Goal: Task Accomplishment & Management: Use online tool/utility

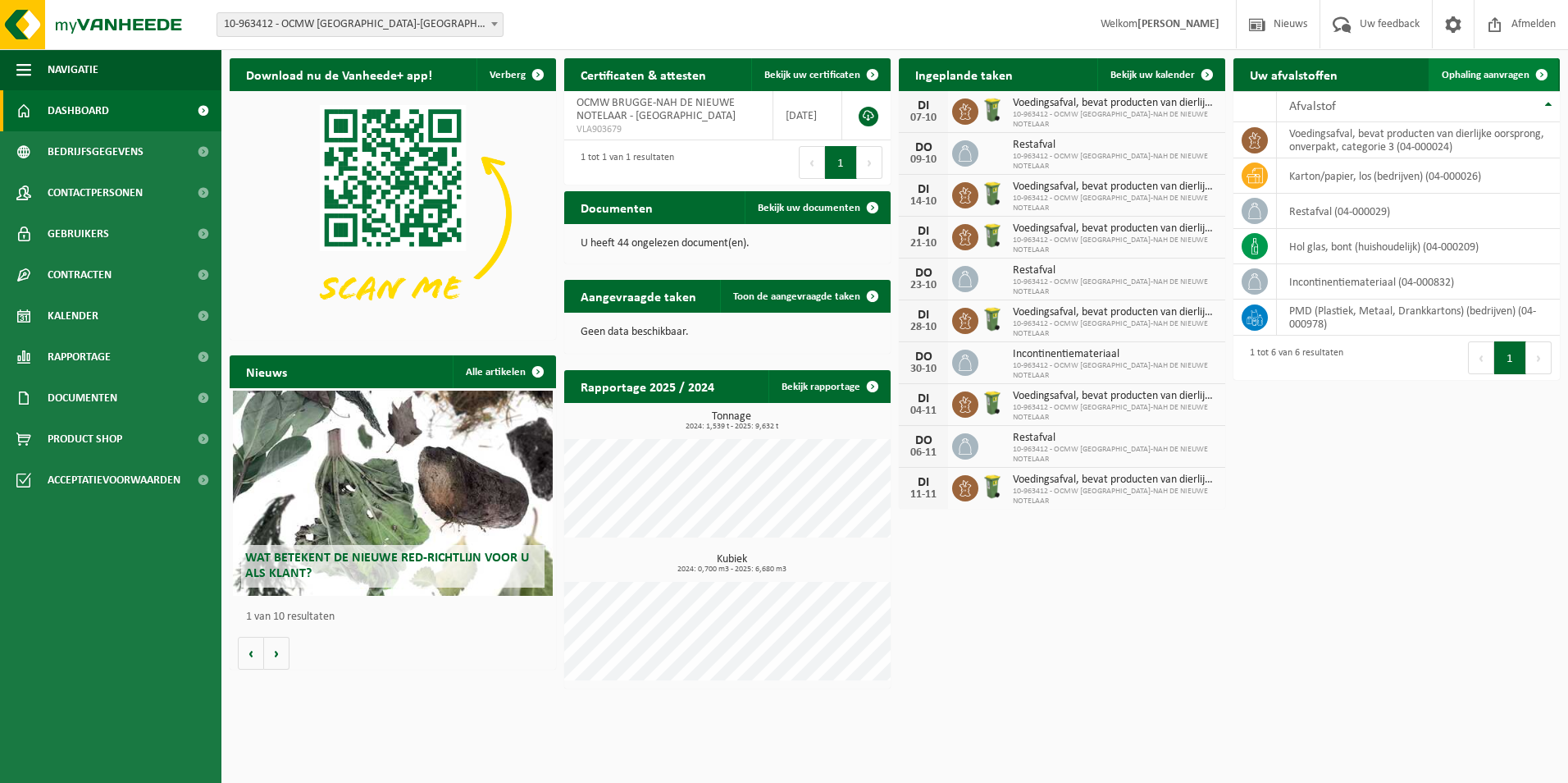
click at [1525, 63] on link "Ophaling aanvragen" at bounding box center [1494, 75] width 129 height 33
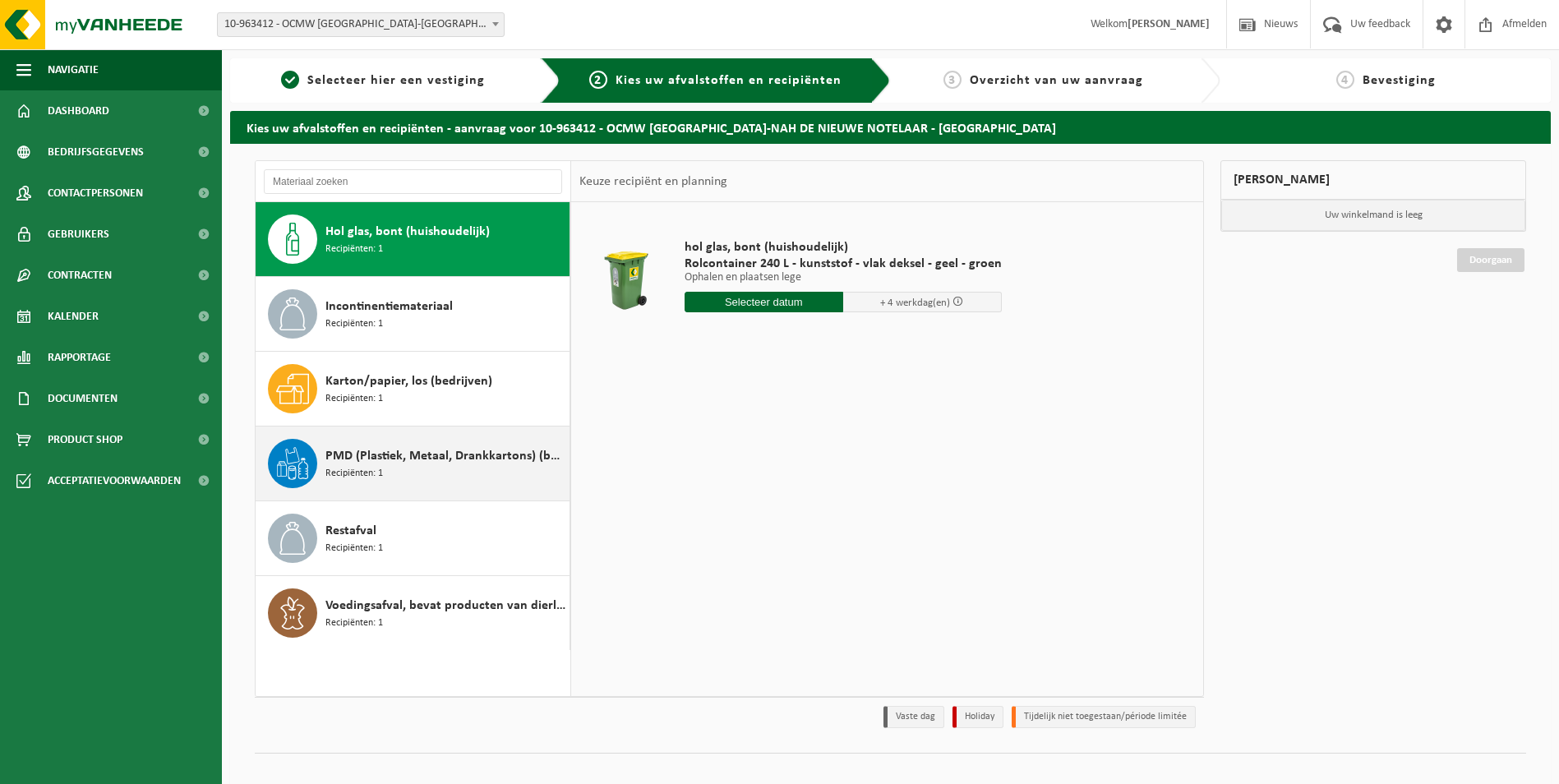
click at [418, 456] on span "PMD (Plastiek, Metaal, Drankkartons) (bedrijven)" at bounding box center [446, 455] width 240 height 20
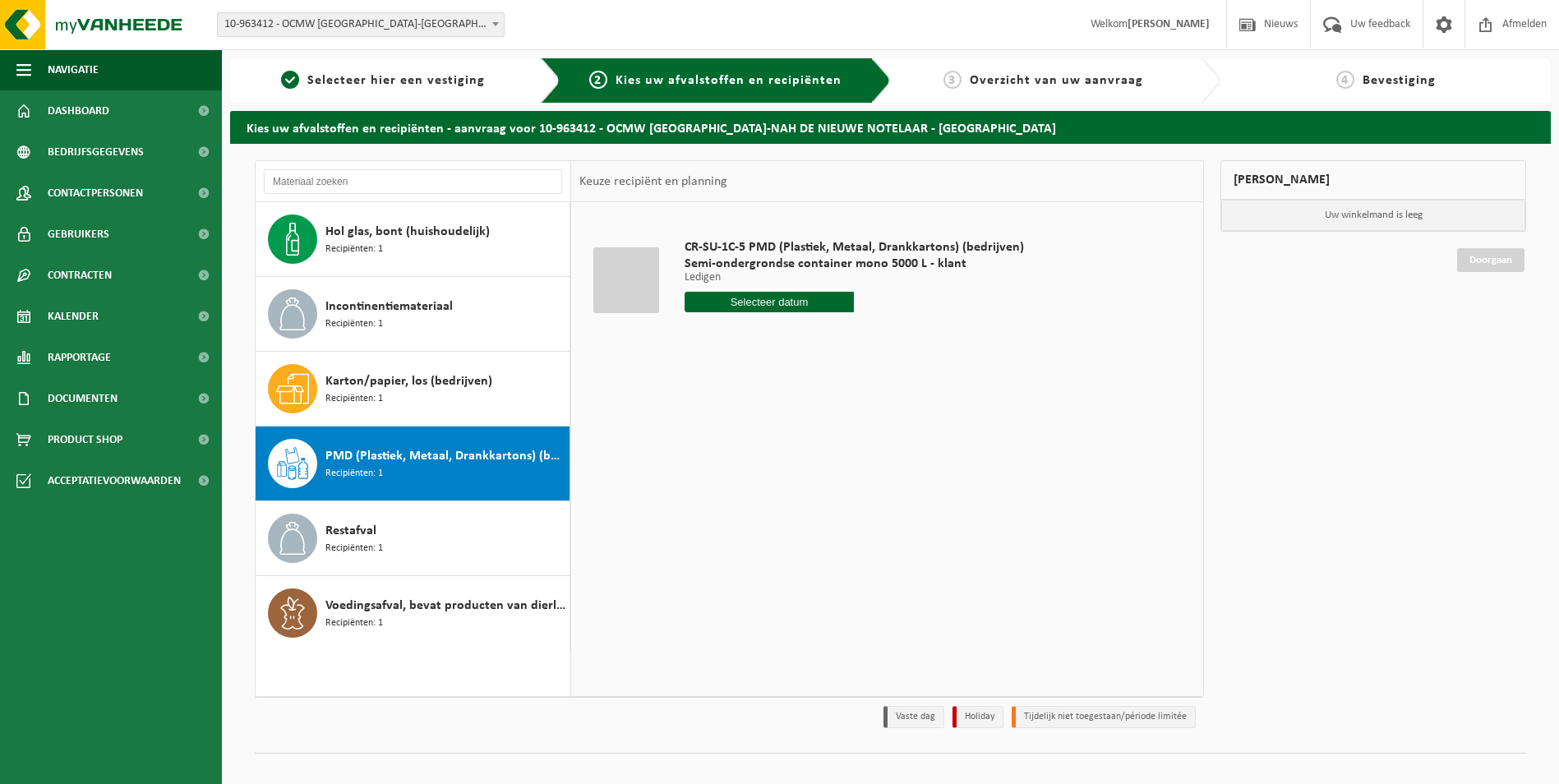
click at [772, 300] on input "text" at bounding box center [770, 302] width 170 height 21
click at [725, 440] on div "14" at bounding box center [728, 448] width 28 height 26
type input "Van [DATE]"
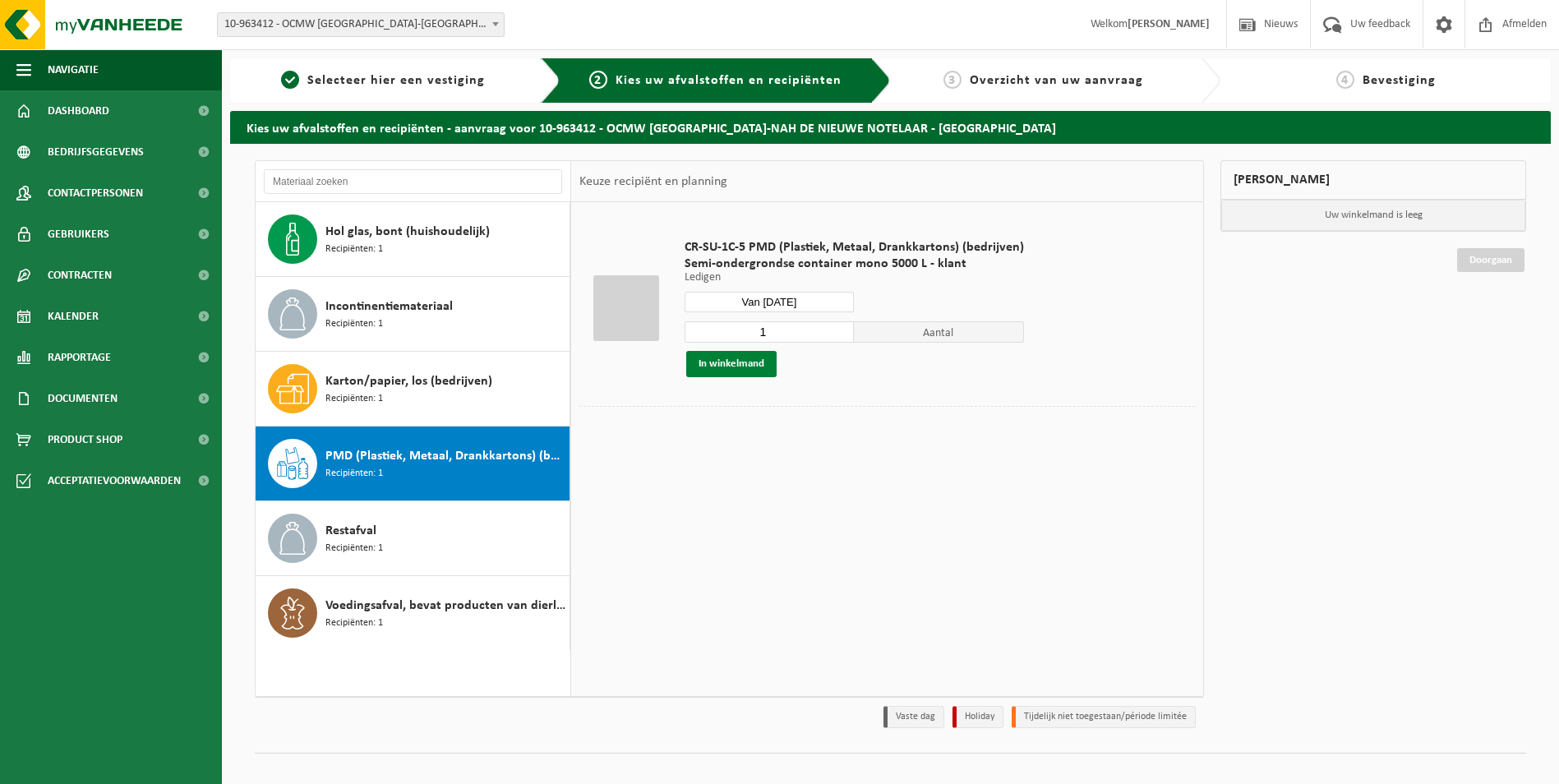
click at [734, 365] on button "In winkelmand" at bounding box center [731, 364] width 91 height 26
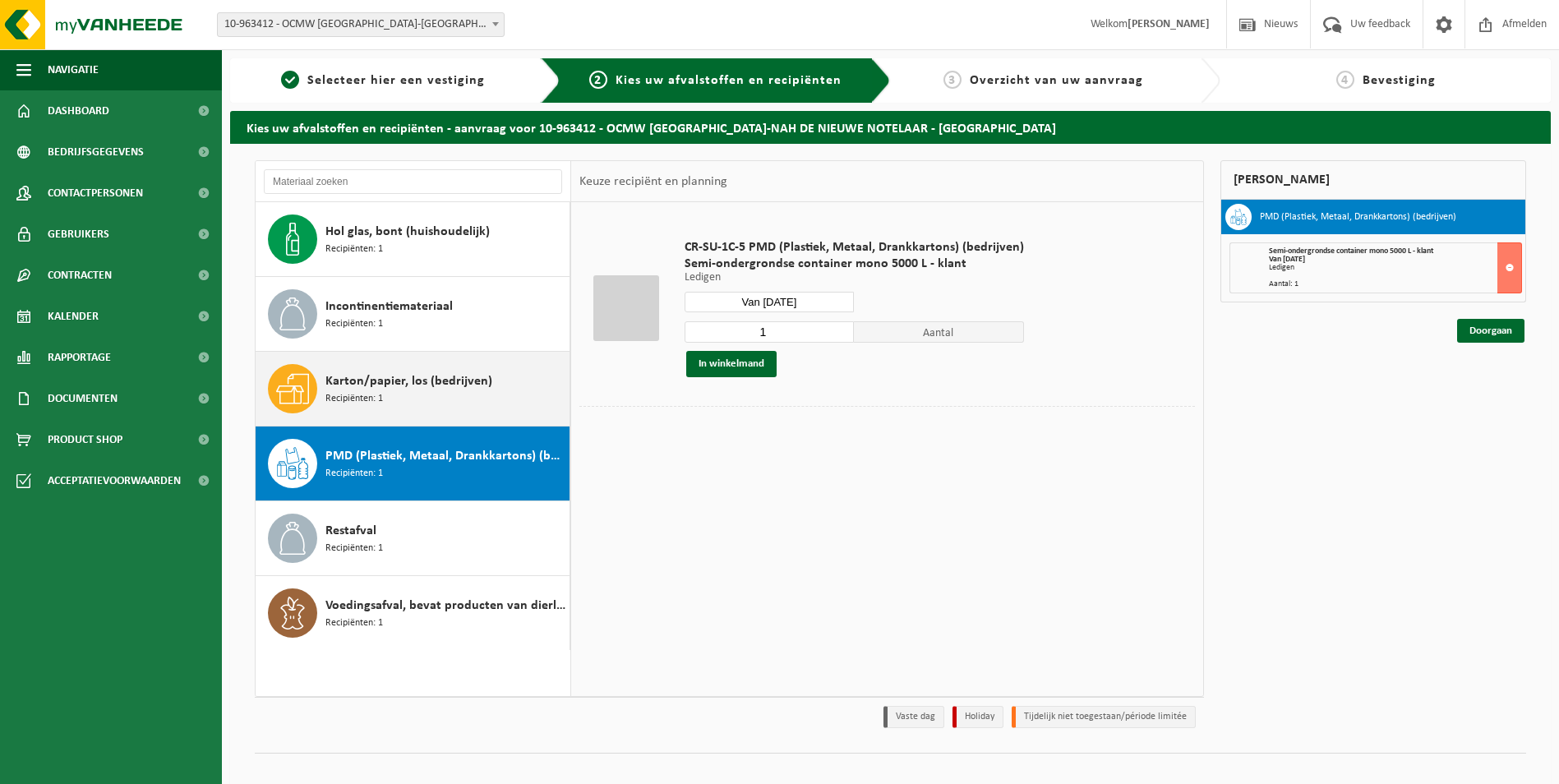
click at [362, 379] on span "Karton/papier, los (bedrijven)" at bounding box center [409, 381] width 167 height 20
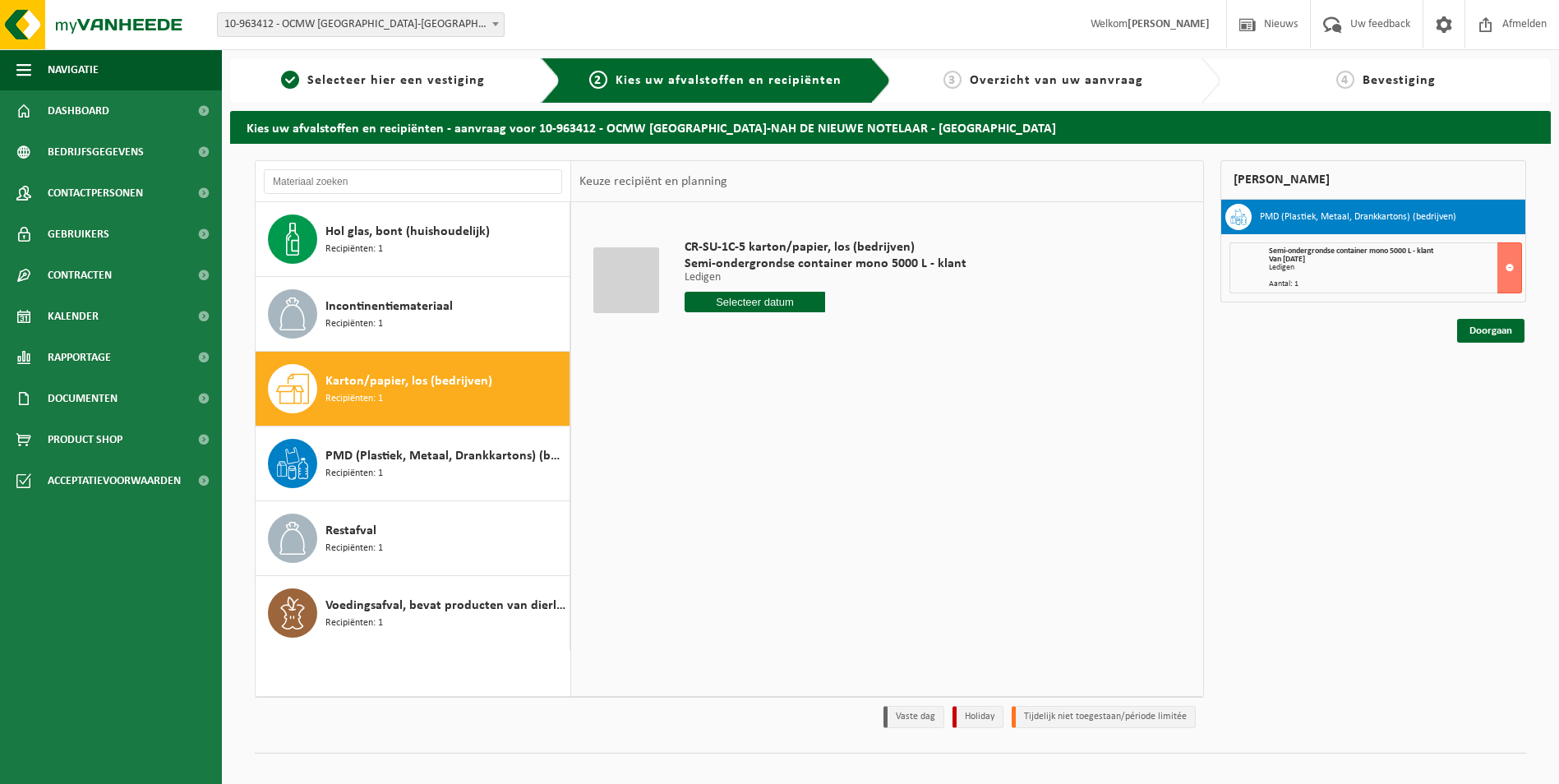
click at [768, 306] on input "text" at bounding box center [756, 302] width 142 height 21
click at [724, 452] on div "14" at bounding box center [728, 448] width 28 height 26
type input "Van [DATE]"
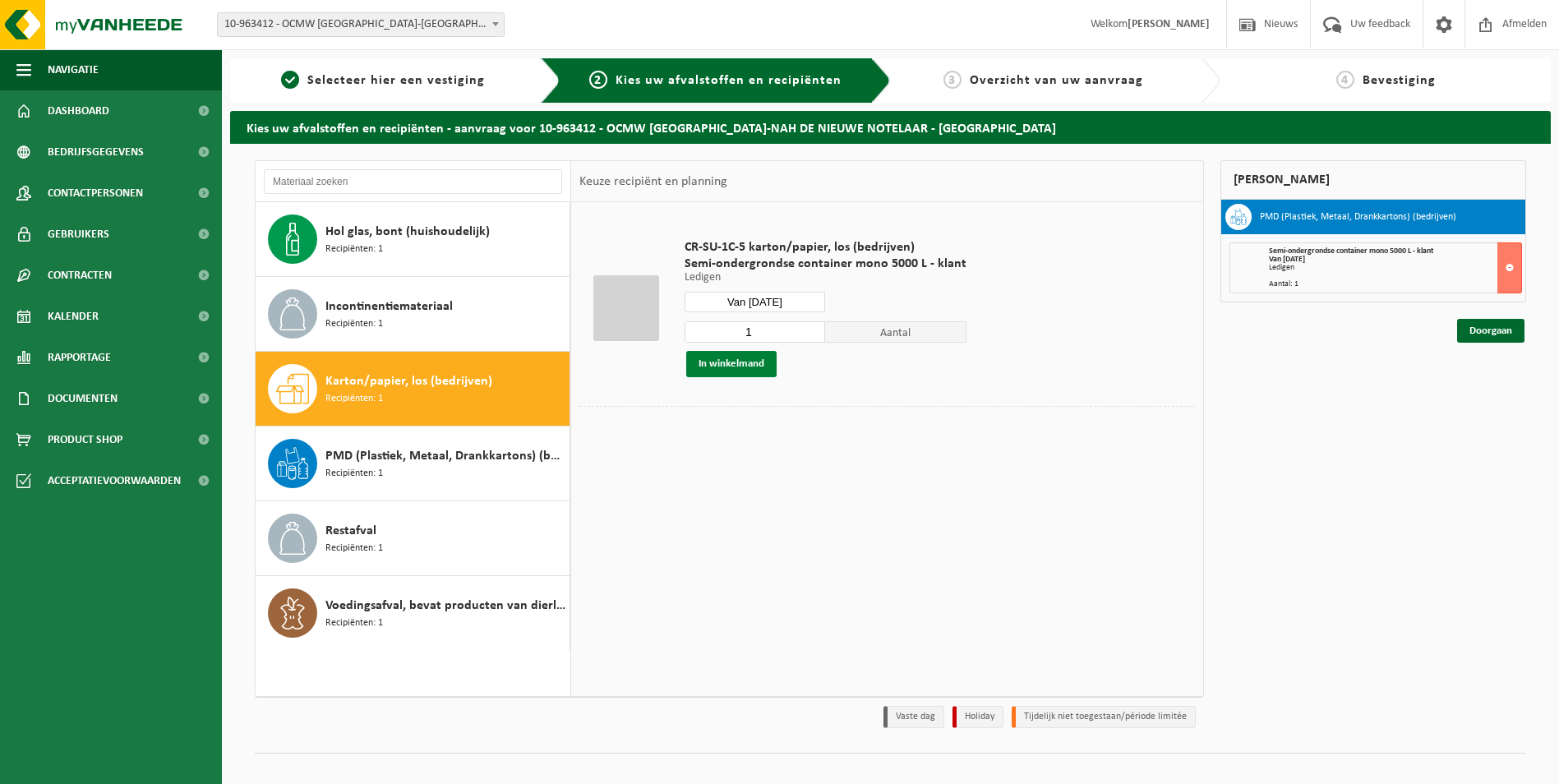
click at [718, 363] on button "In winkelmand" at bounding box center [731, 364] width 91 height 26
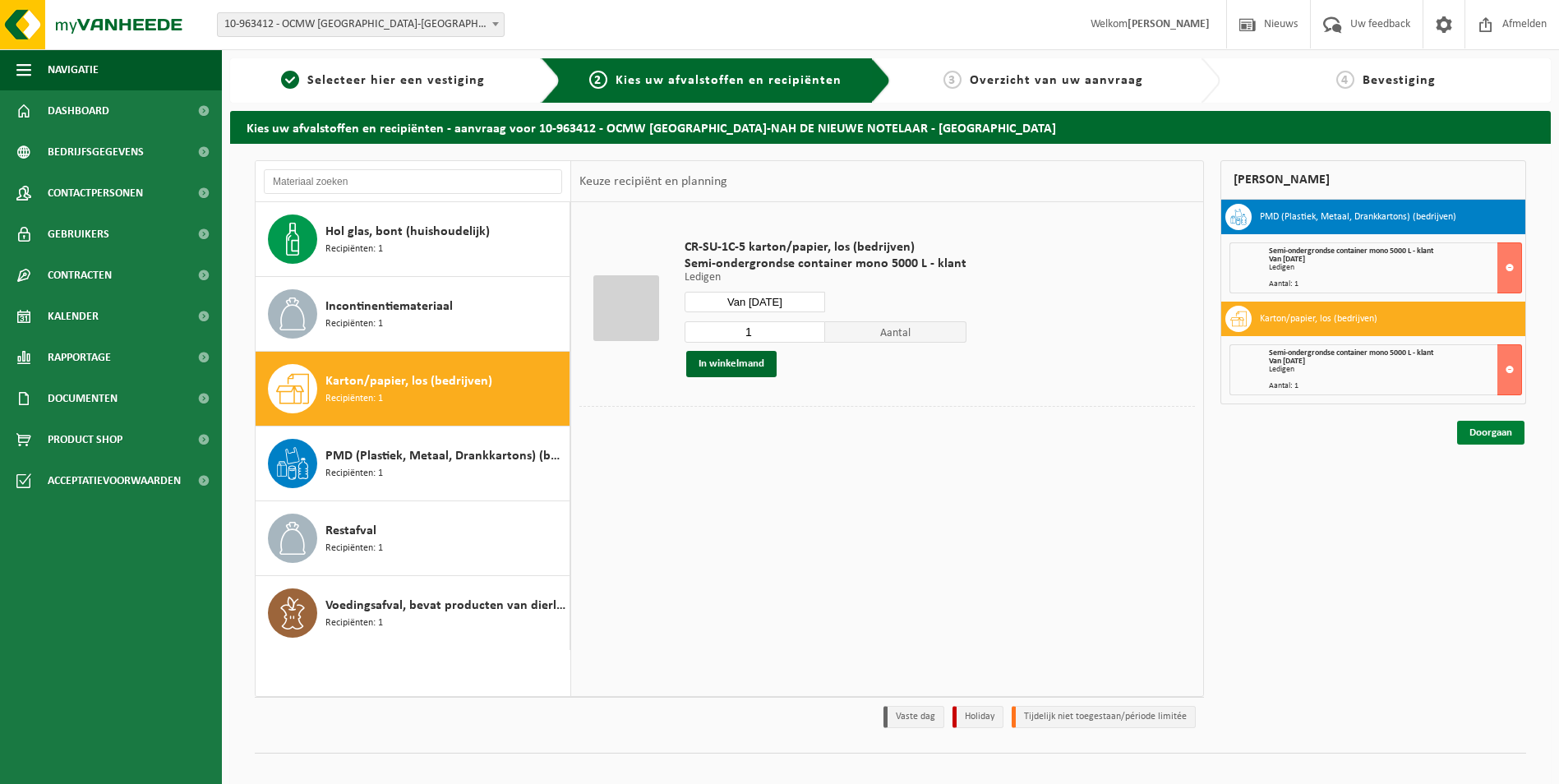
click at [1508, 433] on link "Doorgaan" at bounding box center [1491, 432] width 67 height 24
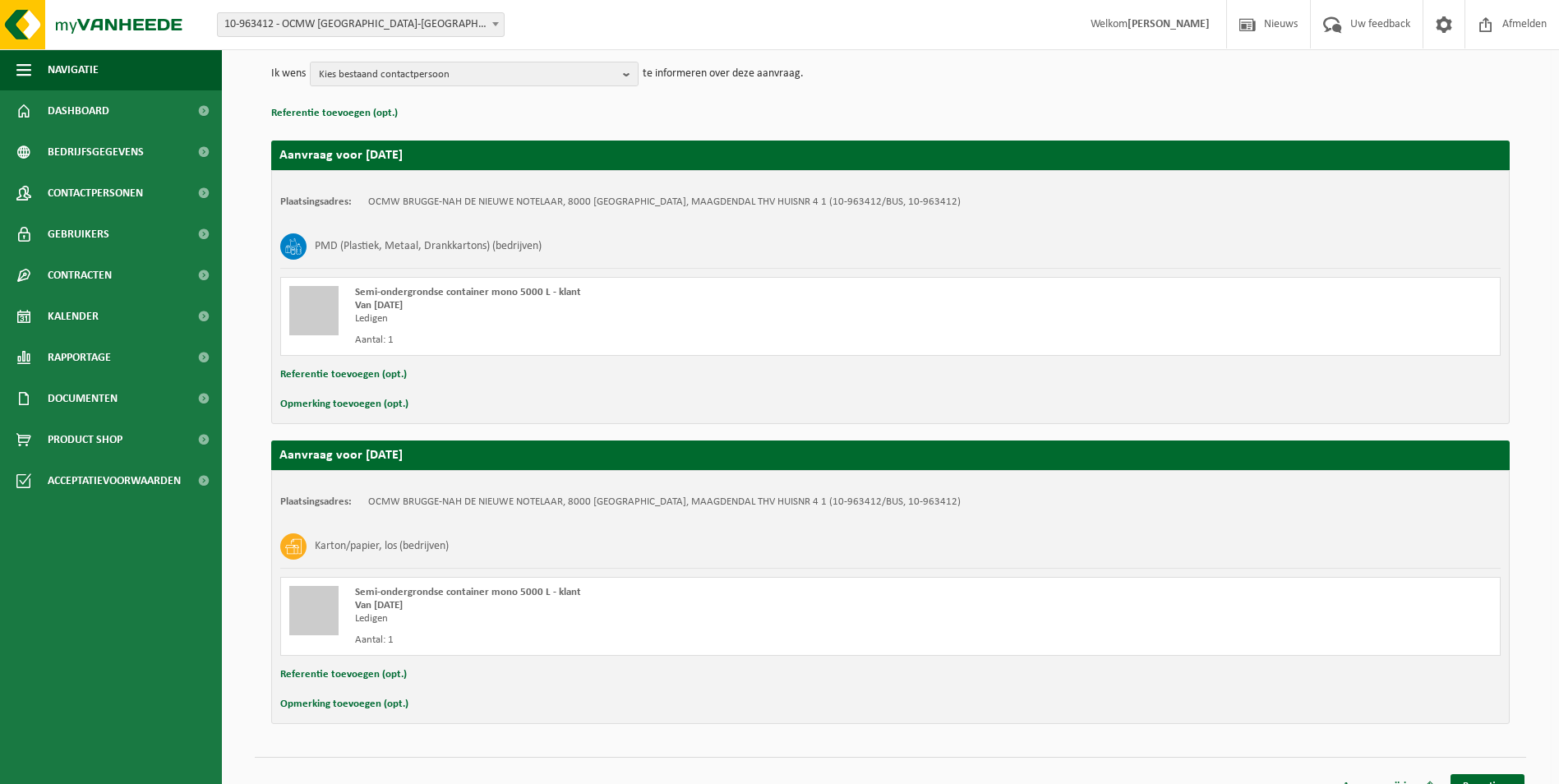
scroll to position [221, 0]
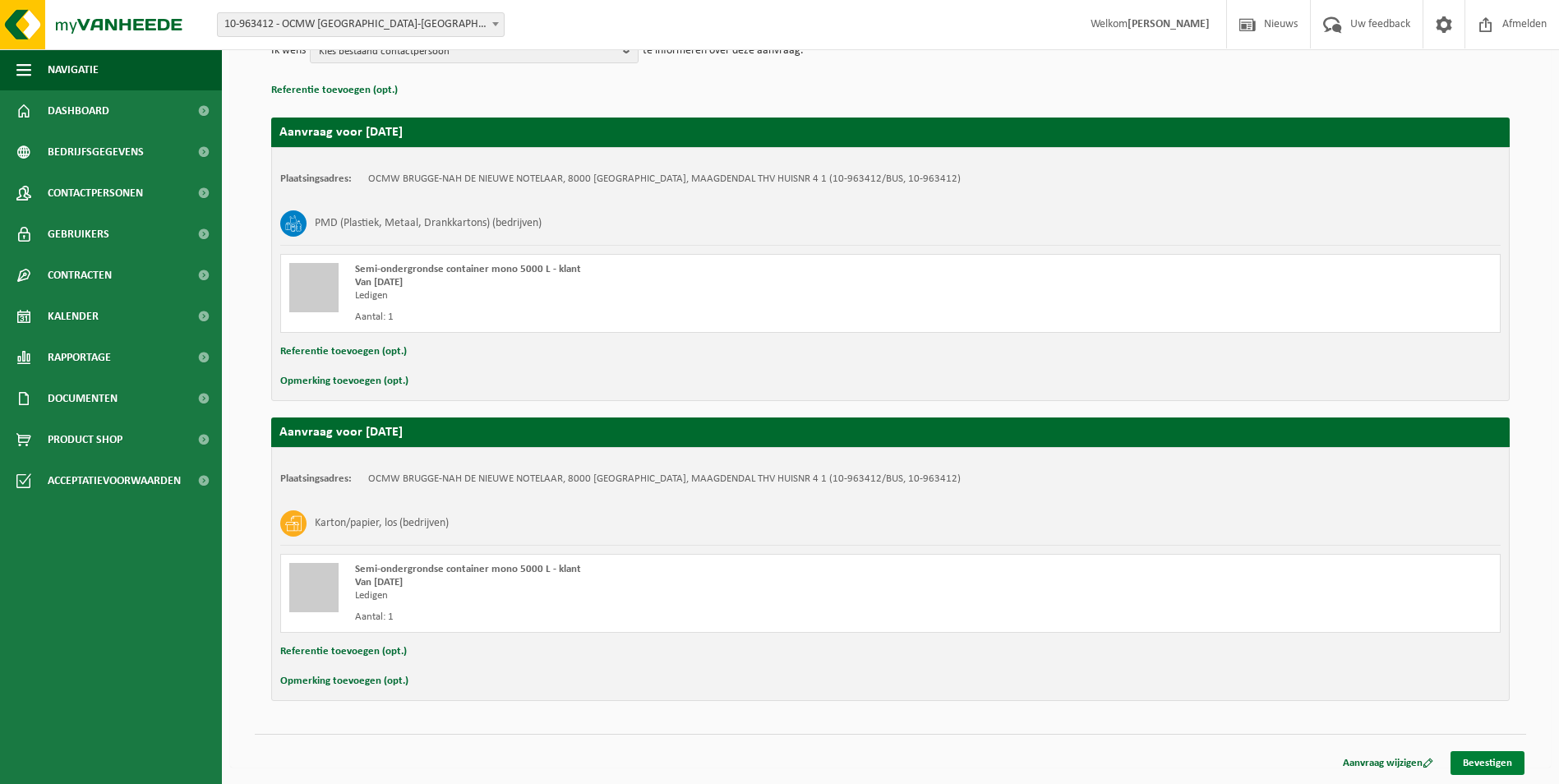
click at [1498, 768] on link "Bevestigen" at bounding box center [1488, 762] width 74 height 24
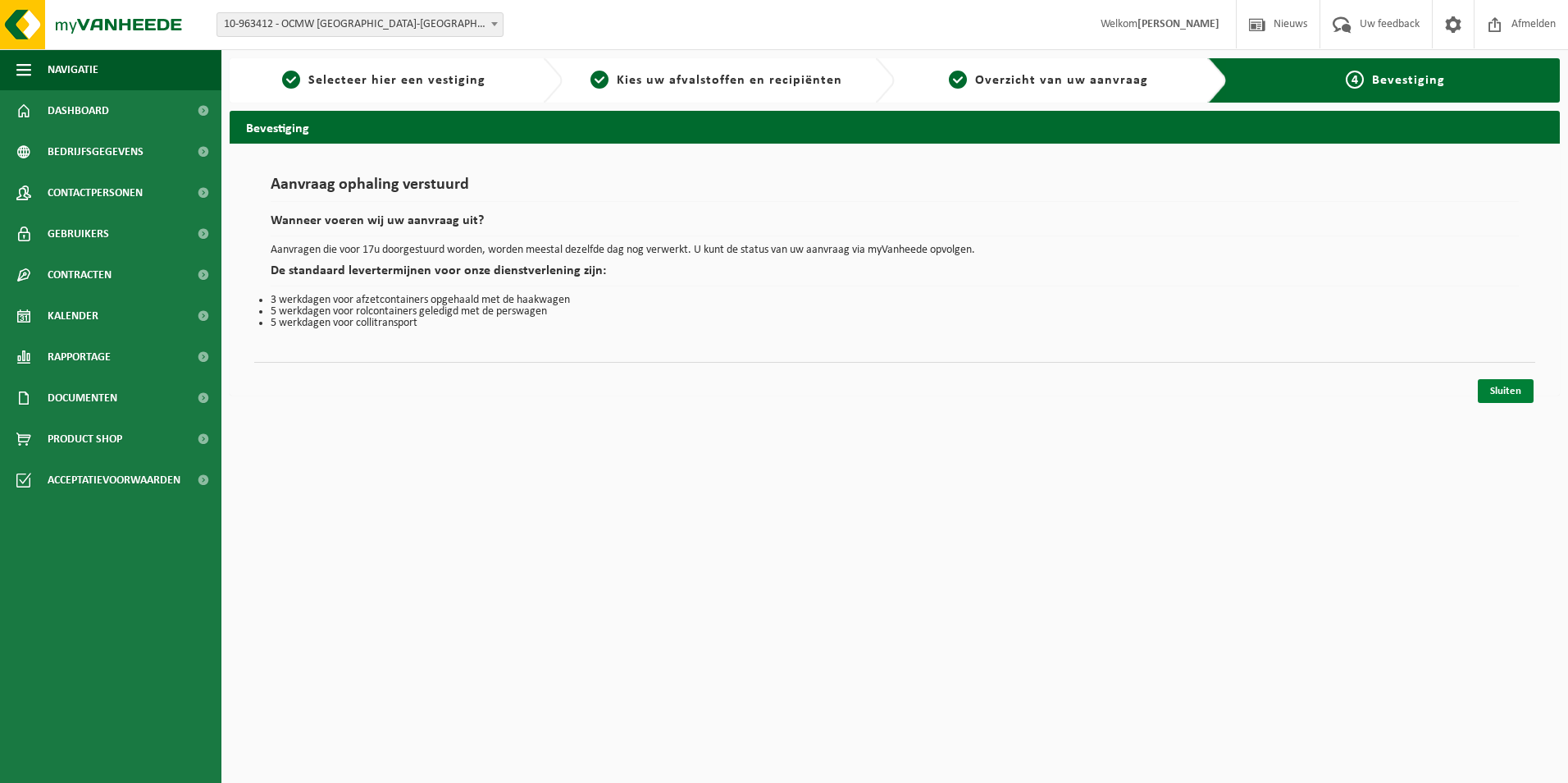
click at [1506, 388] on link "Sluiten" at bounding box center [1506, 391] width 56 height 24
